Goal: Information Seeking & Learning: Find contact information

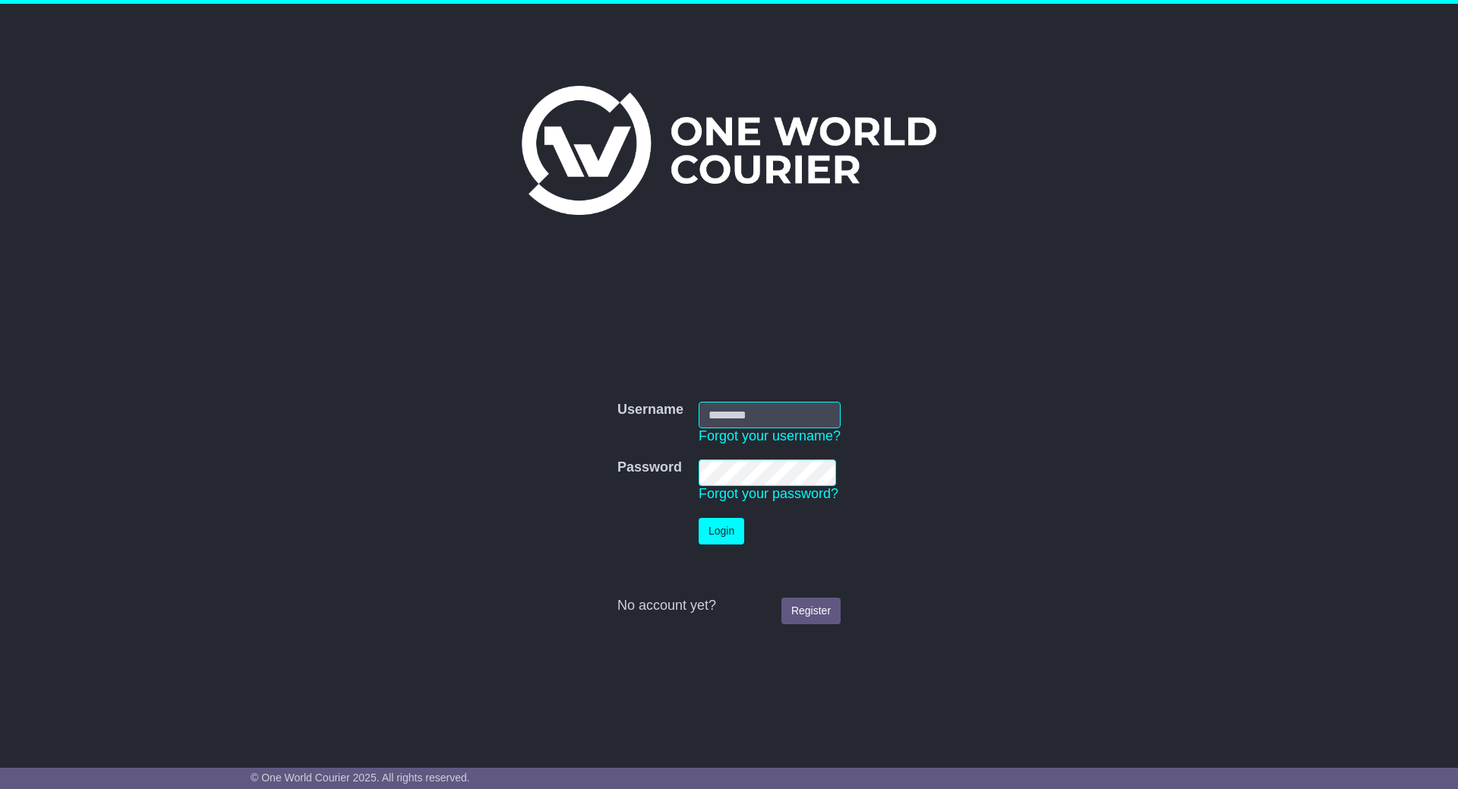
type input "**********"
click at [719, 532] on button "Login" at bounding box center [722, 531] width 46 height 27
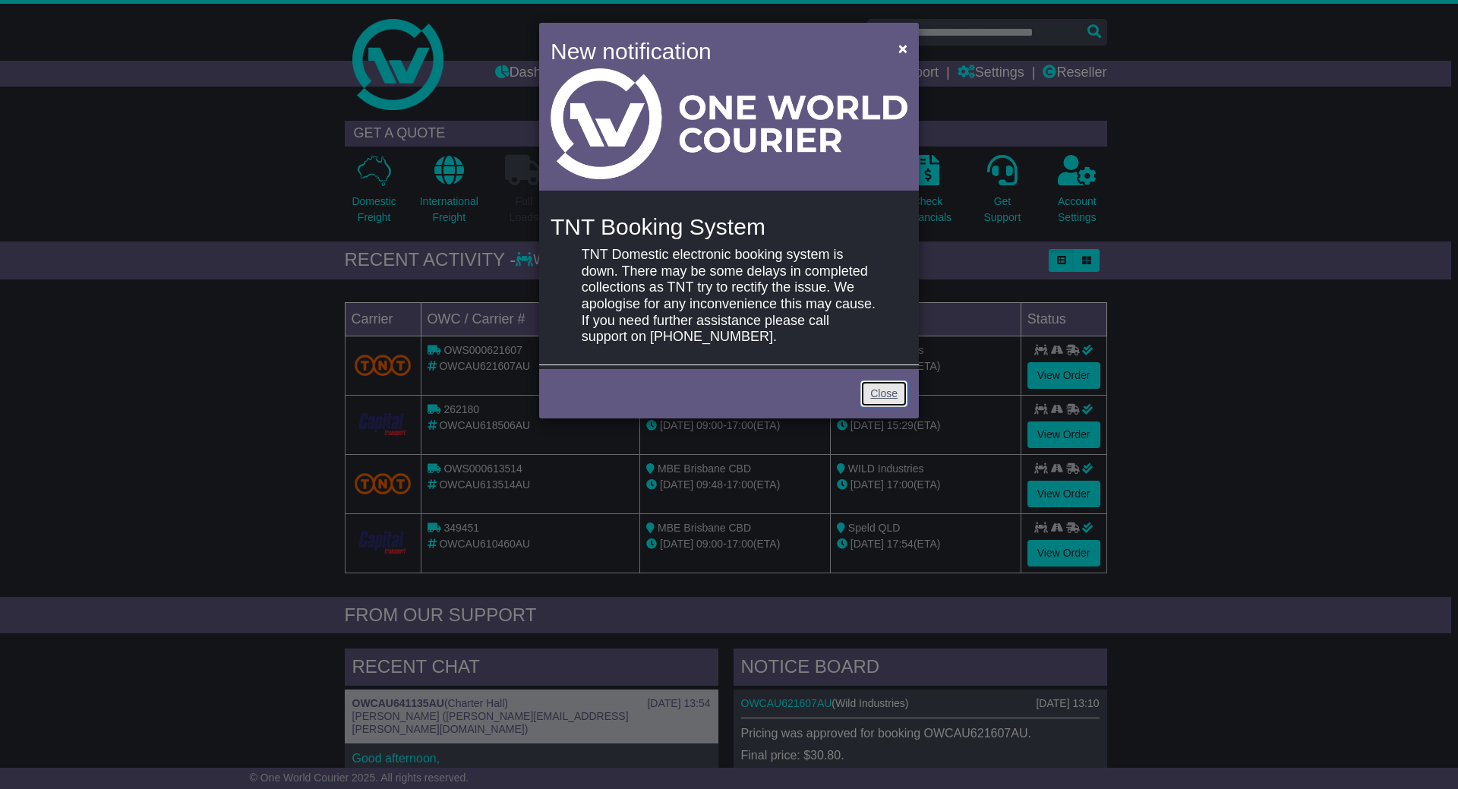
click at [896, 397] on link "Close" at bounding box center [883, 393] width 47 height 27
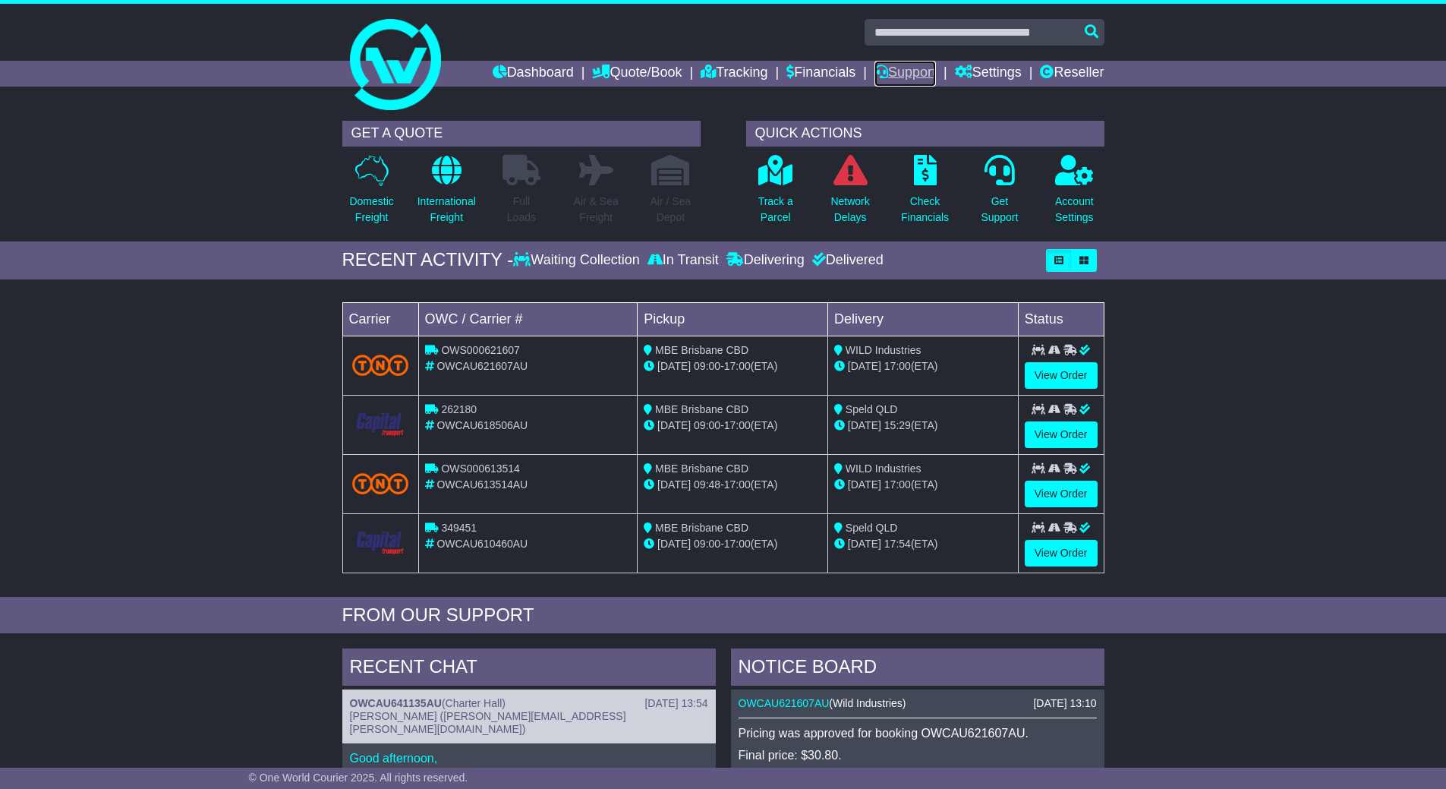
click at [918, 75] on link "Support" at bounding box center [906, 74] width 62 height 26
